Goal: Communication & Community: Answer question/provide support

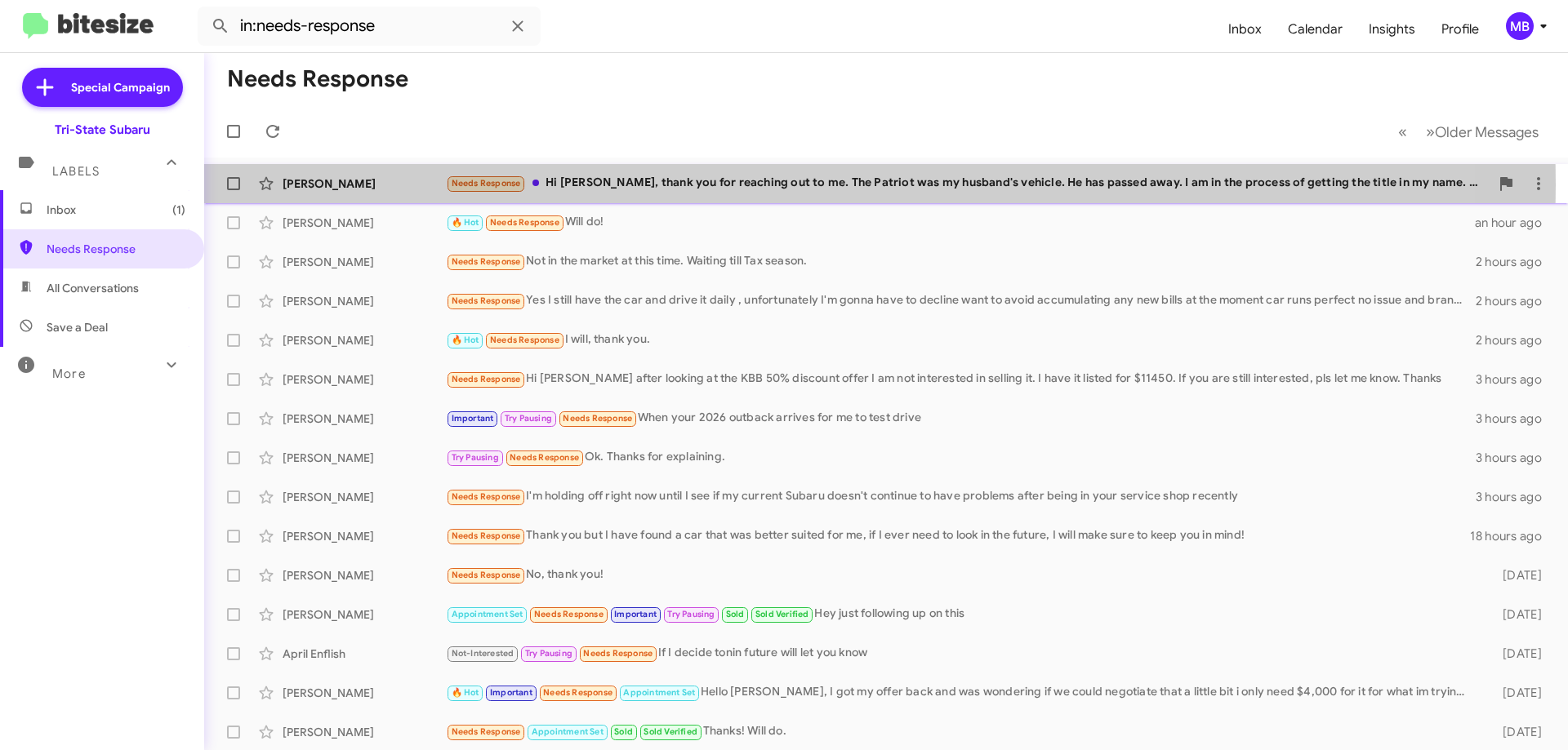
click at [685, 184] on div "Needs Response Hi [PERSON_NAME], thank you for reaching out to me. The Patriot …" at bounding box center [967, 183] width 1043 height 19
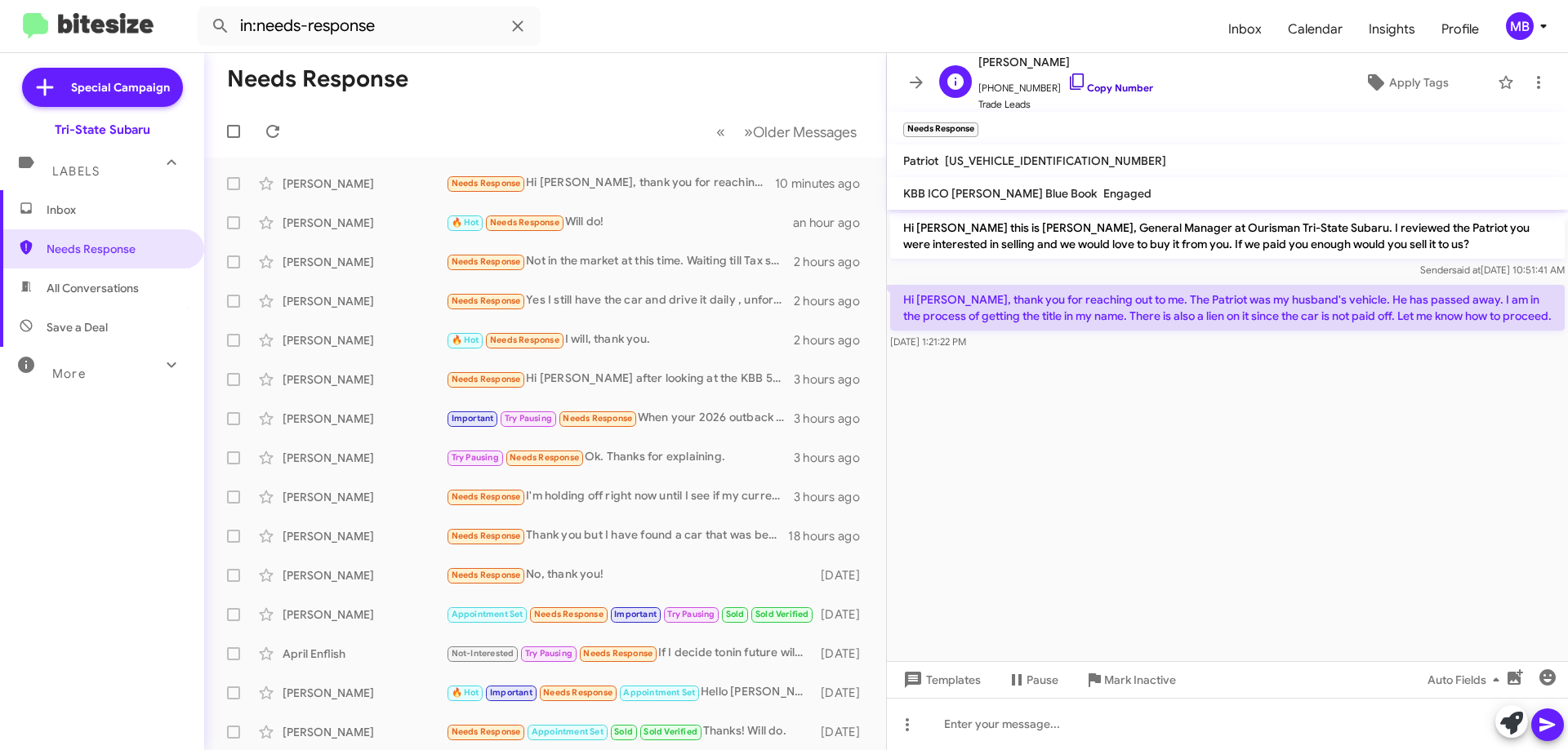
click at [1134, 88] on link "Copy Number" at bounding box center [1110, 87] width 86 height 12
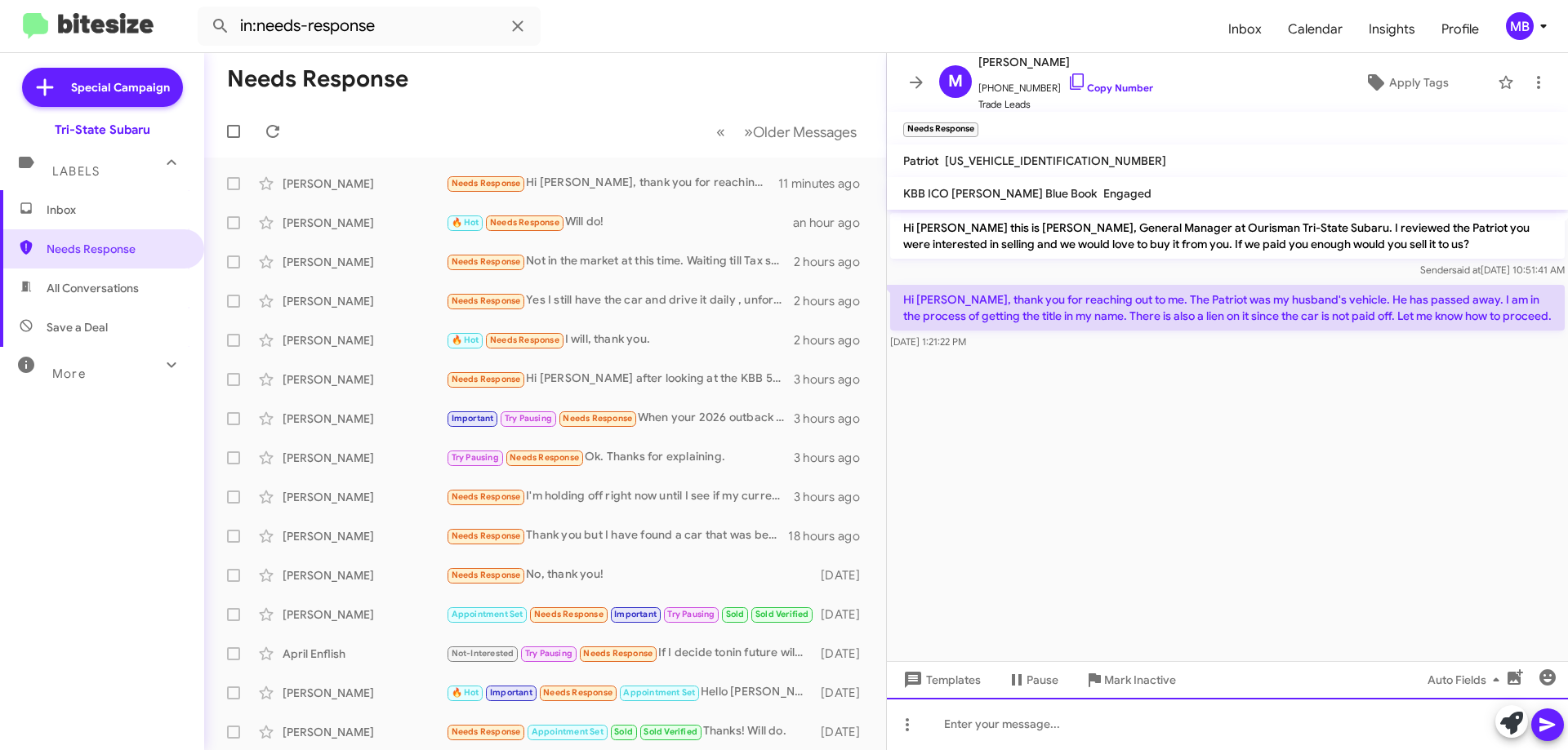
click at [1228, 712] on div at bounding box center [1227, 723] width 681 height 52
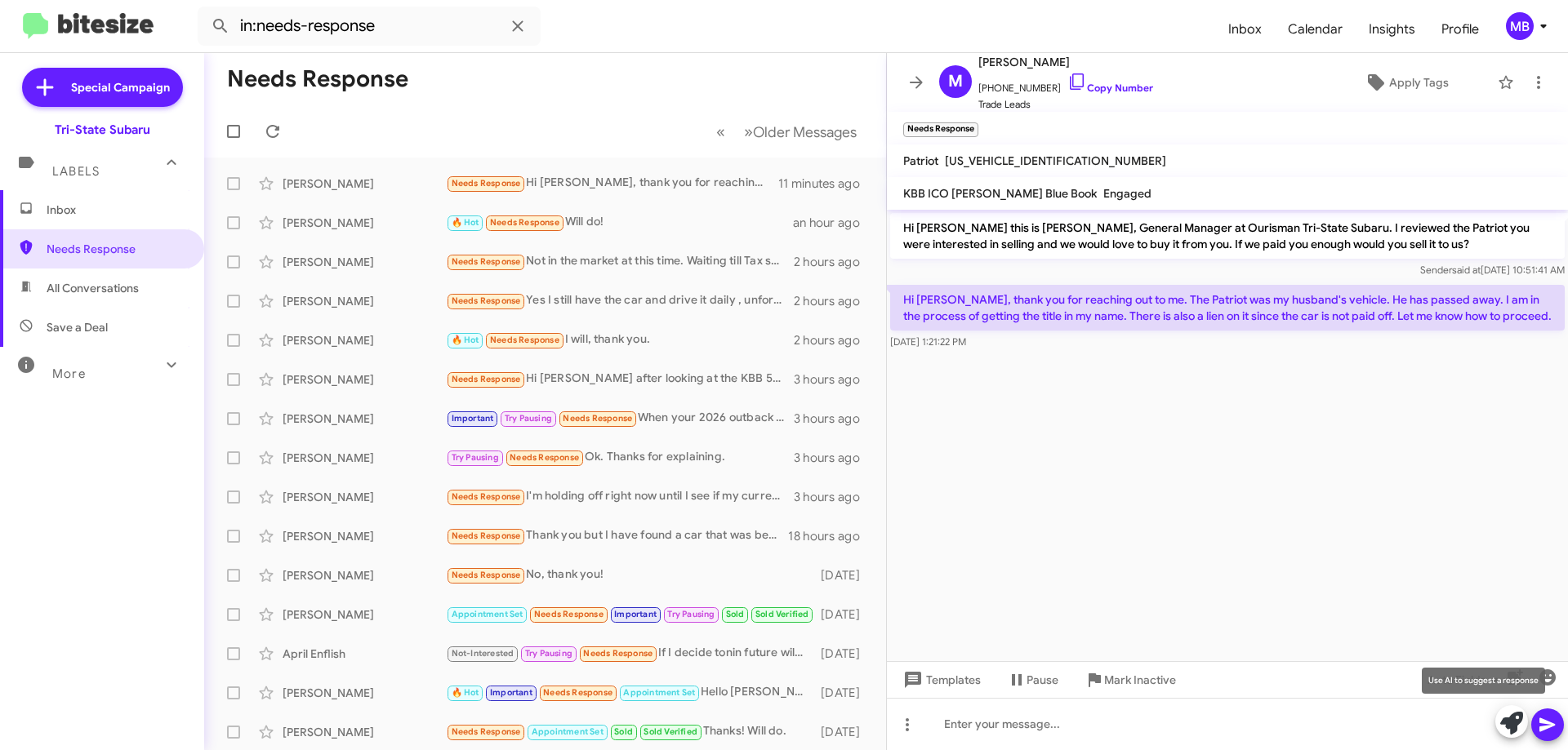
click at [1502, 728] on icon at bounding box center [1511, 722] width 23 height 23
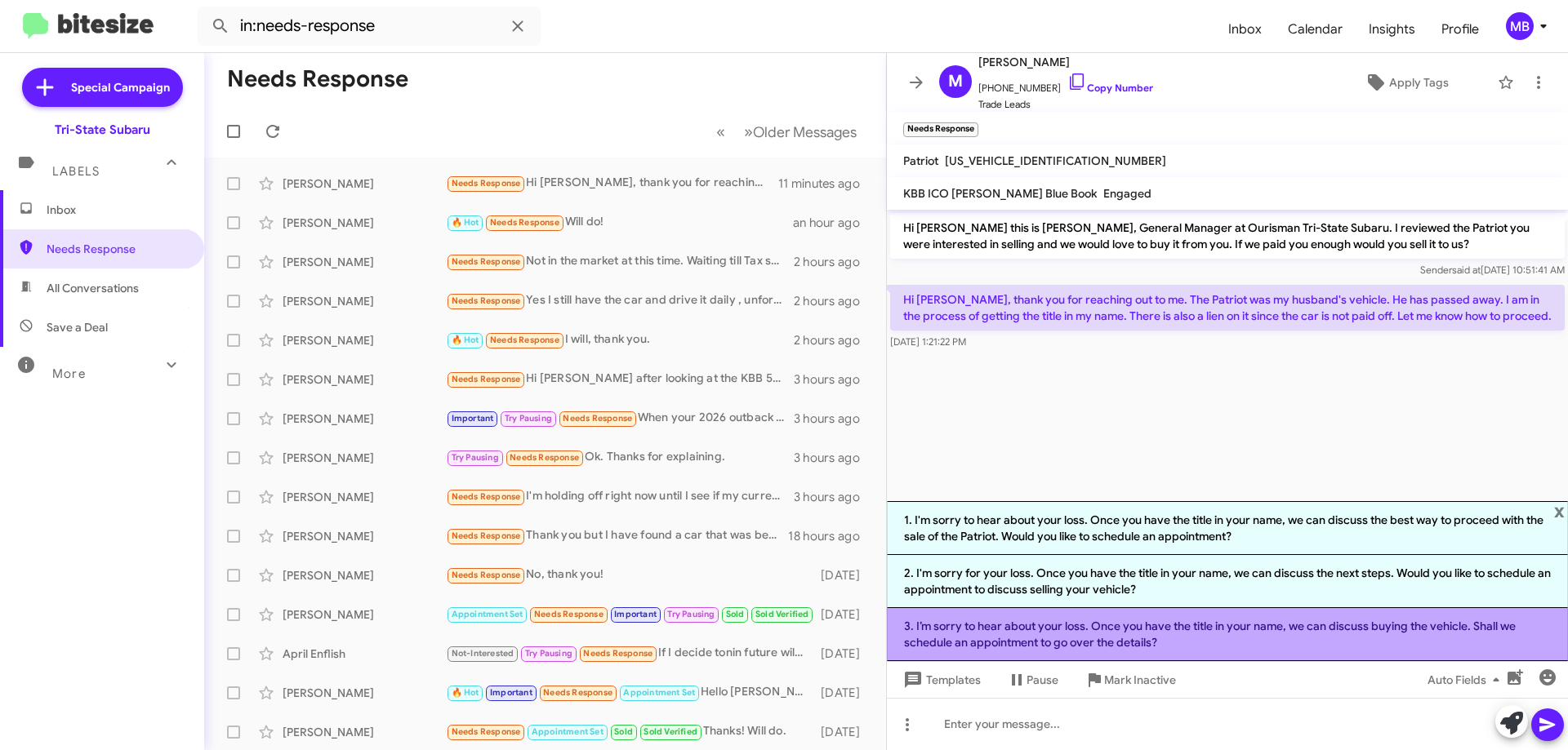
click at [1238, 637] on li "3. I’m sorry to hear about your loss. Once you have the title in your name, we …" at bounding box center [1227, 635] width 681 height 53
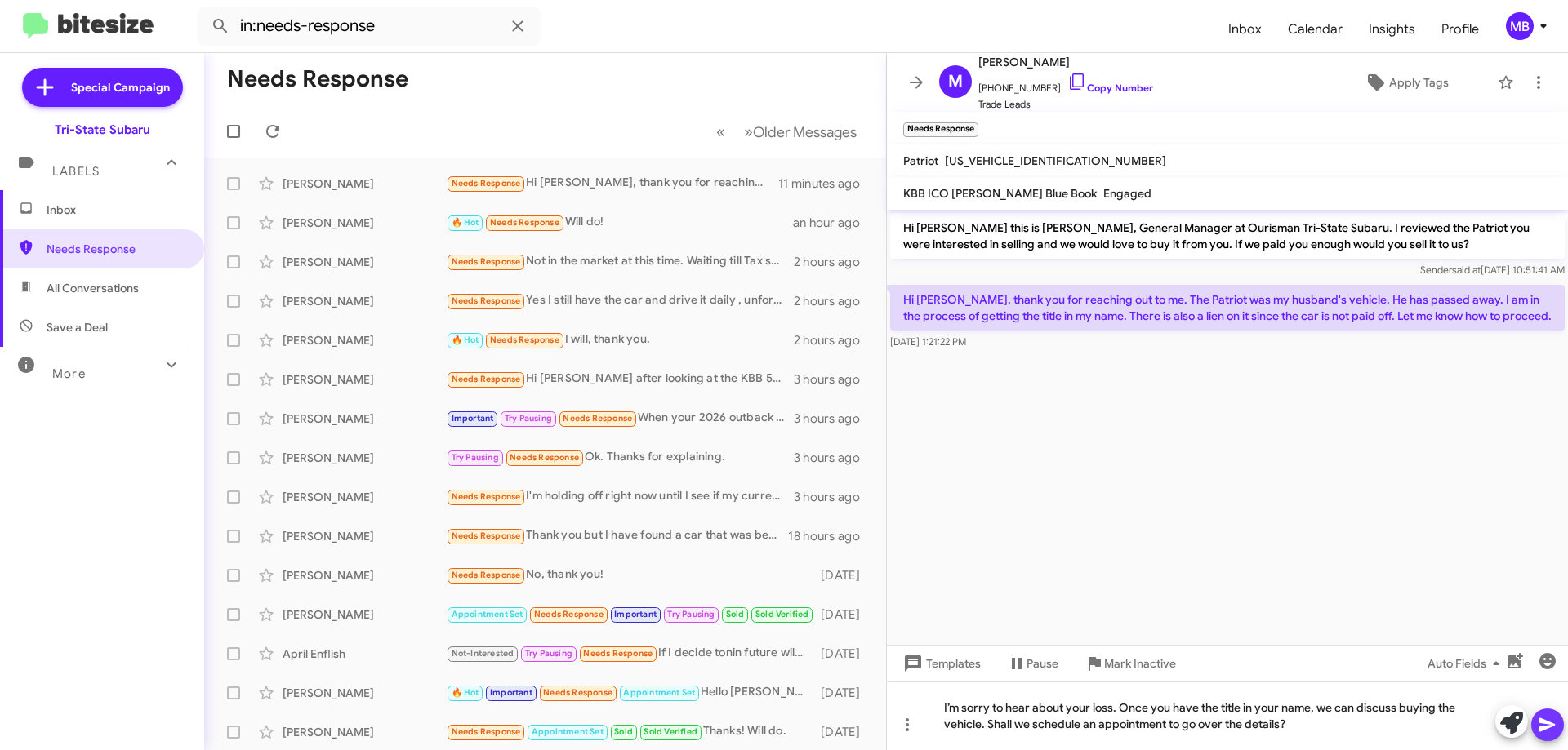
click at [1548, 724] on icon at bounding box center [1547, 725] width 16 height 14
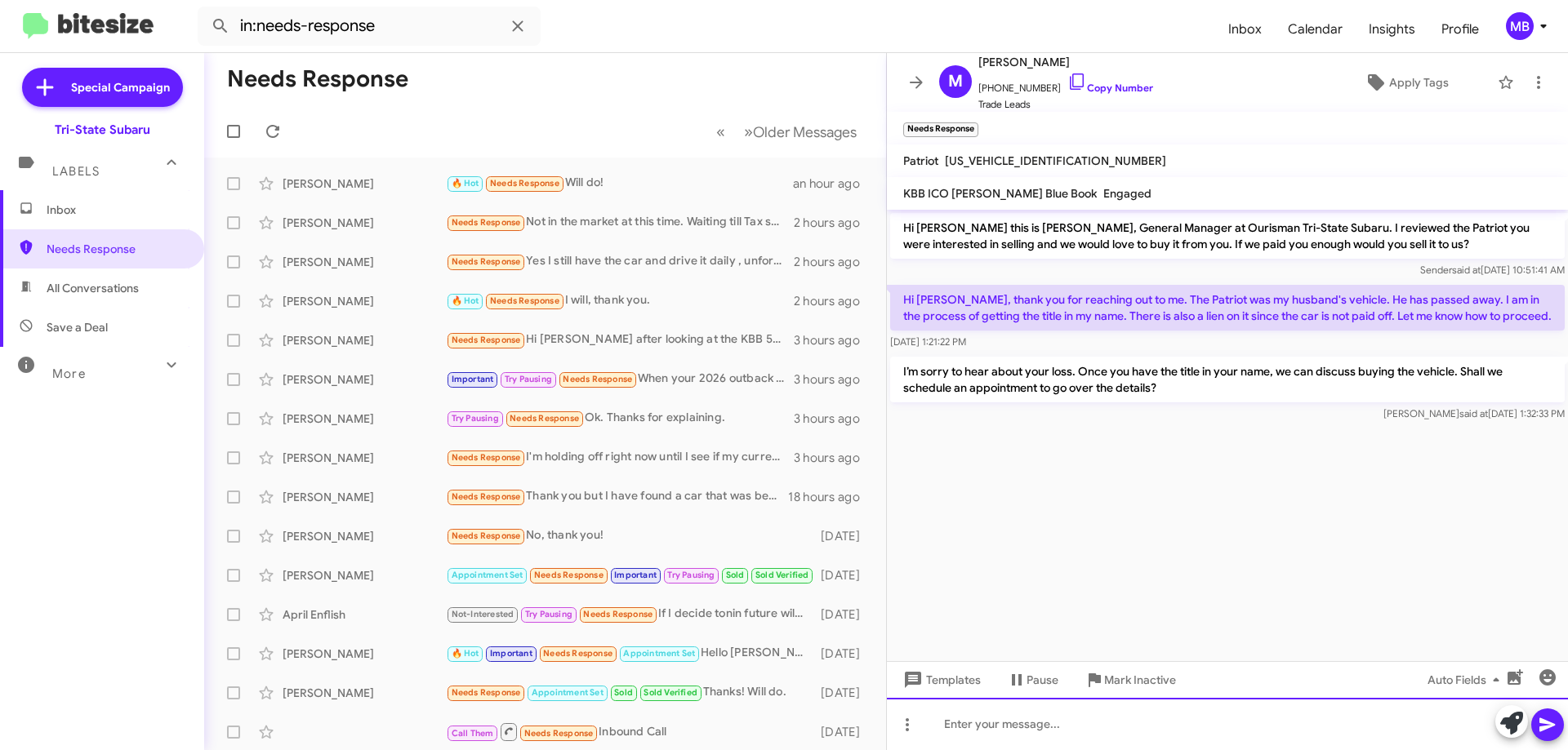
click at [1238, 731] on div at bounding box center [1227, 723] width 681 height 52
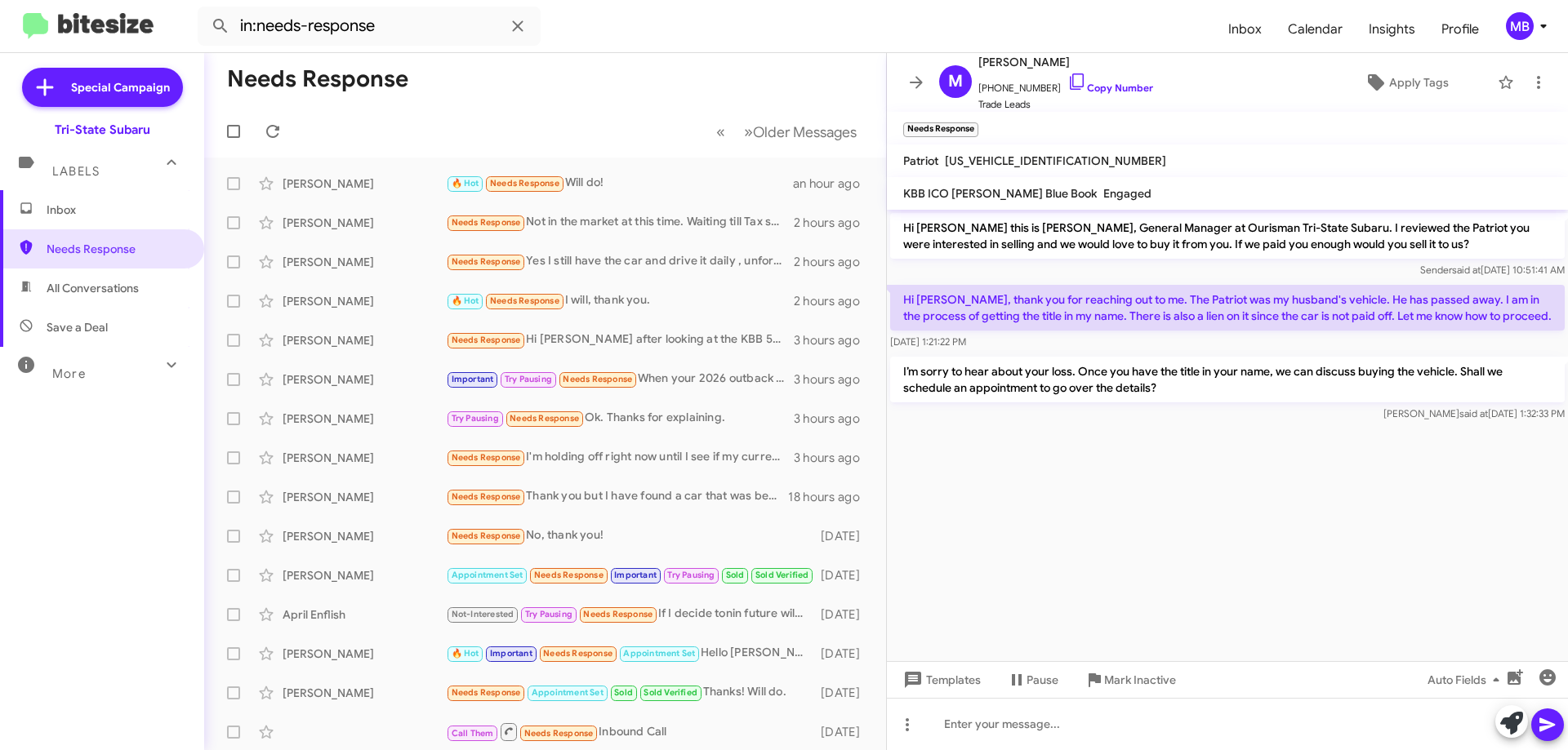
click at [135, 205] on span "Inbox" at bounding box center [116, 210] width 139 height 16
